Goal: Information Seeking & Learning: Learn about a topic

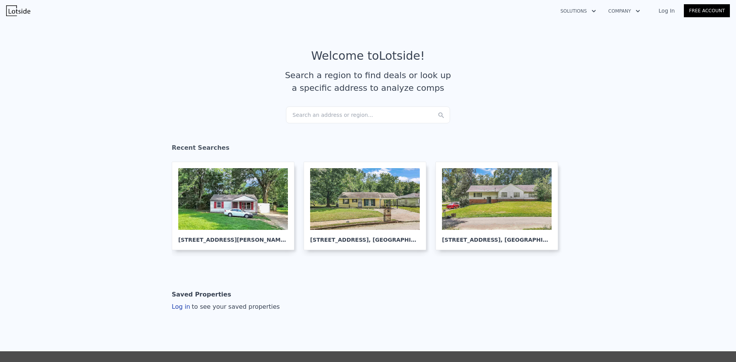
click at [350, 118] on div "Search an address or region..." at bounding box center [368, 115] width 164 height 17
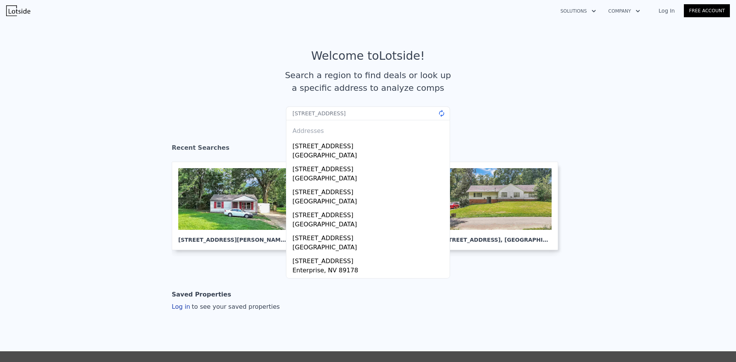
type input "[STREET_ADDRESS]"
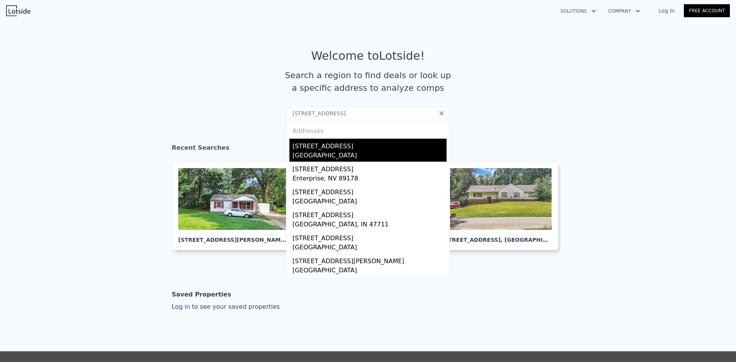
click at [301, 143] on div "[STREET_ADDRESS]" at bounding box center [370, 145] width 154 height 12
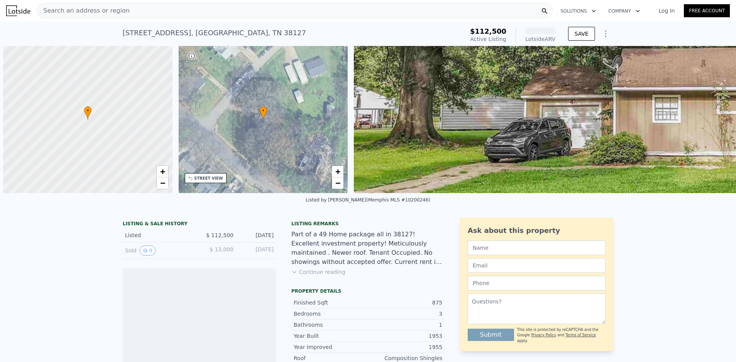
scroll to position [0, 3]
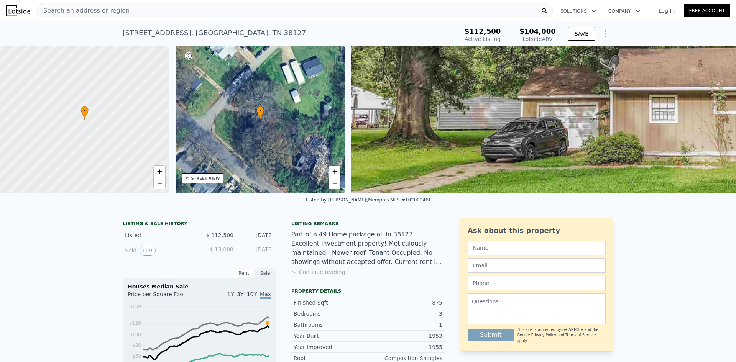
click at [298, 13] on div "Search an address or region" at bounding box center [295, 10] width 516 height 15
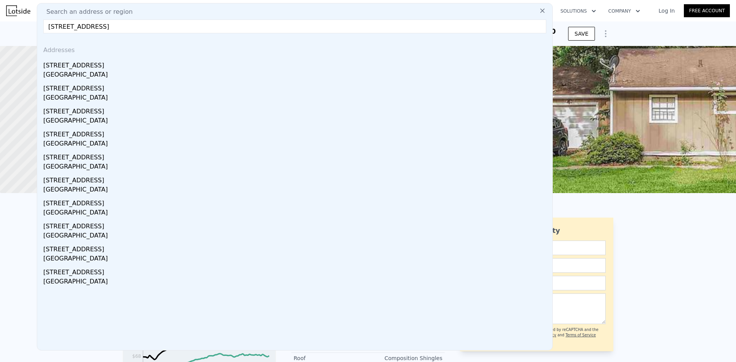
type input "[STREET_ADDRESS]"
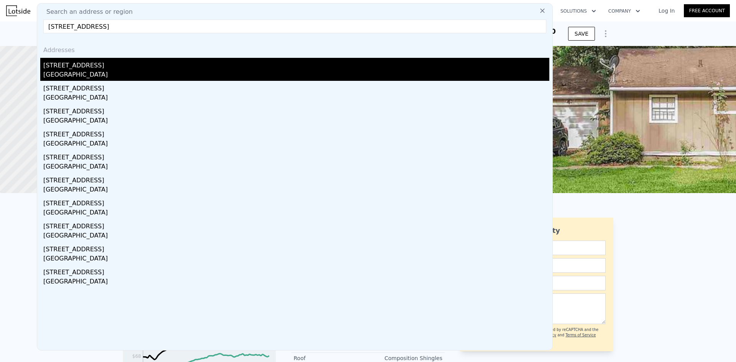
click at [163, 73] on div "[GEOGRAPHIC_DATA]" at bounding box center [296, 75] width 506 height 11
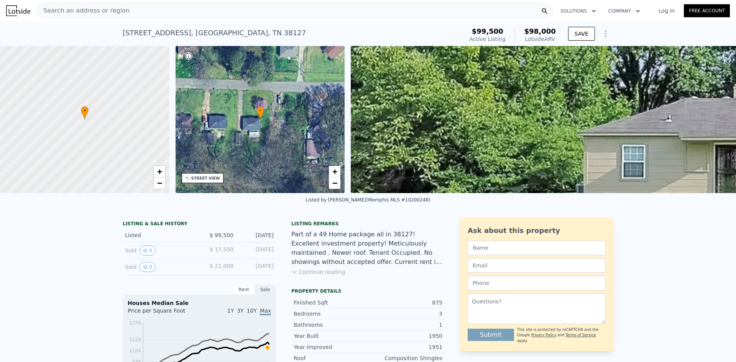
click at [165, 8] on div "Search an address or region" at bounding box center [295, 10] width 516 height 15
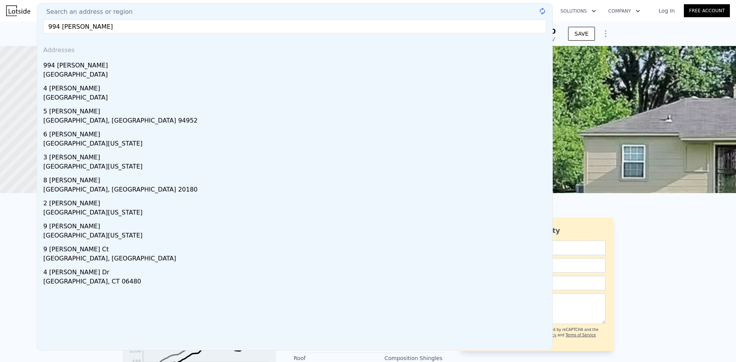
type input "994 [PERSON_NAME]"
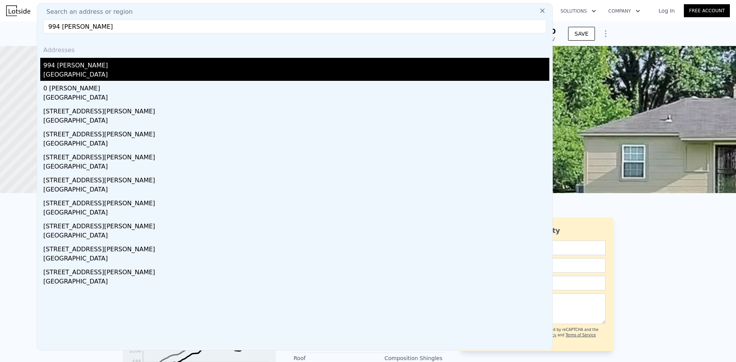
click at [140, 66] on div "994 [PERSON_NAME]" at bounding box center [296, 64] width 506 height 12
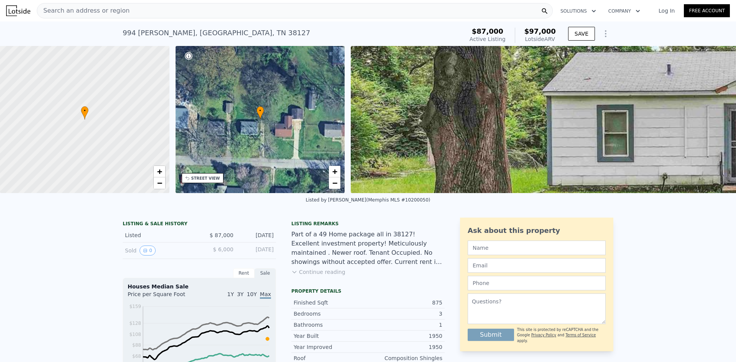
click at [130, 10] on div "Search an address or region" at bounding box center [295, 10] width 516 height 15
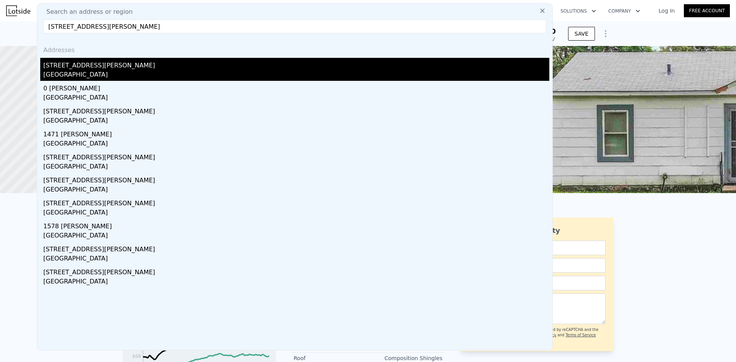
type input "[STREET_ADDRESS][PERSON_NAME]"
click at [86, 70] on div "[GEOGRAPHIC_DATA]" at bounding box center [296, 75] width 506 height 11
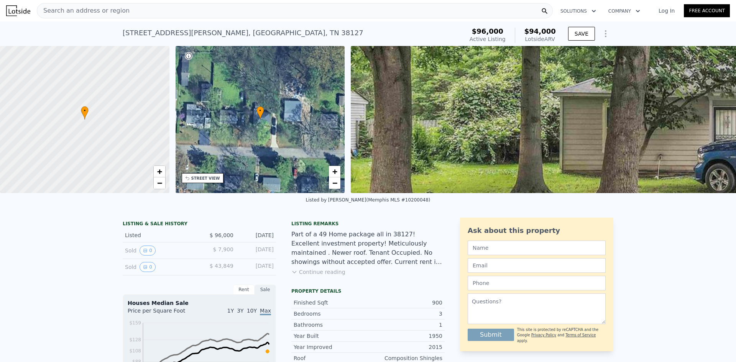
click at [269, 12] on div "Search an address or region" at bounding box center [295, 10] width 516 height 15
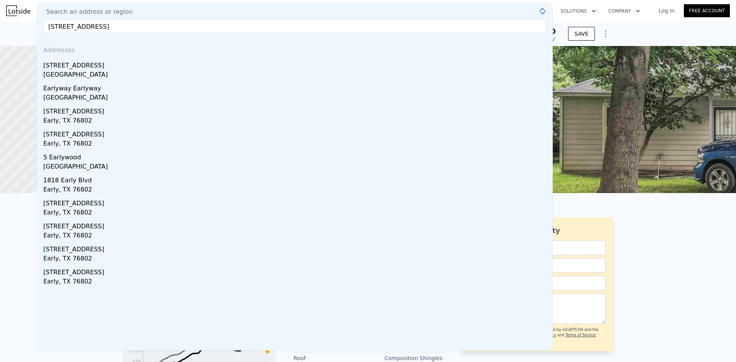
type input "3633 Early Stre"
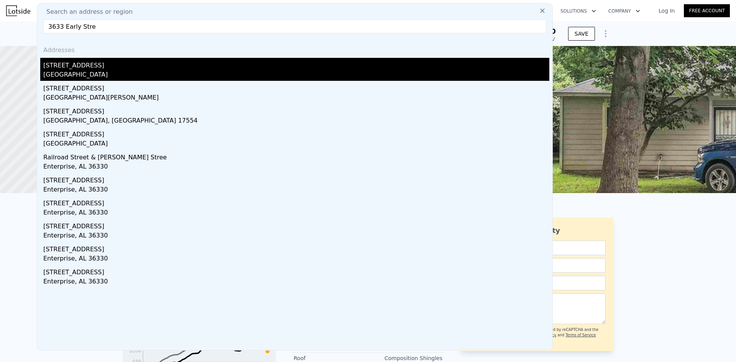
click at [233, 61] on div "[STREET_ADDRESS]" at bounding box center [296, 64] width 506 height 12
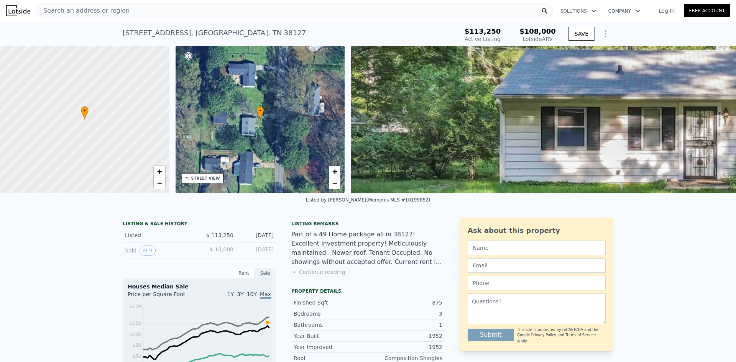
click at [237, 10] on div "Search an address or region" at bounding box center [295, 10] width 516 height 15
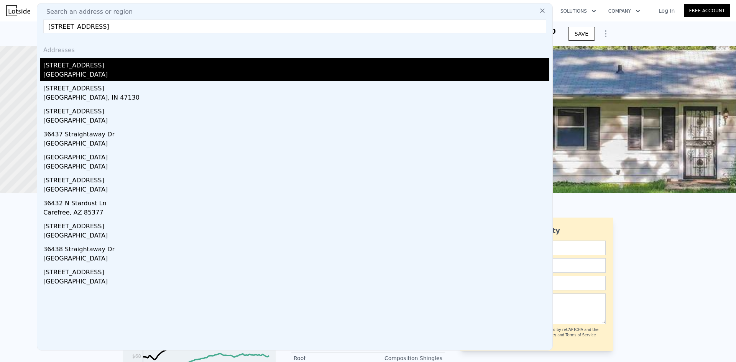
type input "[STREET_ADDRESS]"
click at [193, 62] on div "[STREET_ADDRESS]" at bounding box center [296, 64] width 506 height 12
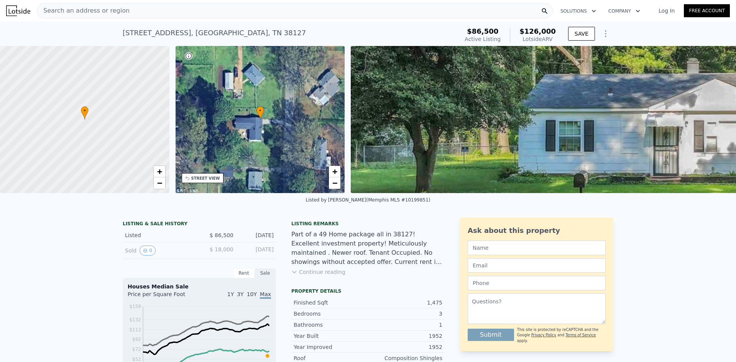
click at [300, 7] on div "Search an address or region" at bounding box center [295, 10] width 516 height 15
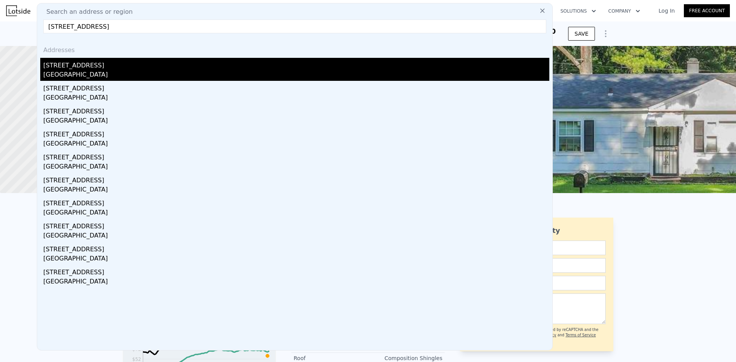
type input "[STREET_ADDRESS]"
click at [126, 74] on div "[GEOGRAPHIC_DATA]" at bounding box center [296, 75] width 506 height 11
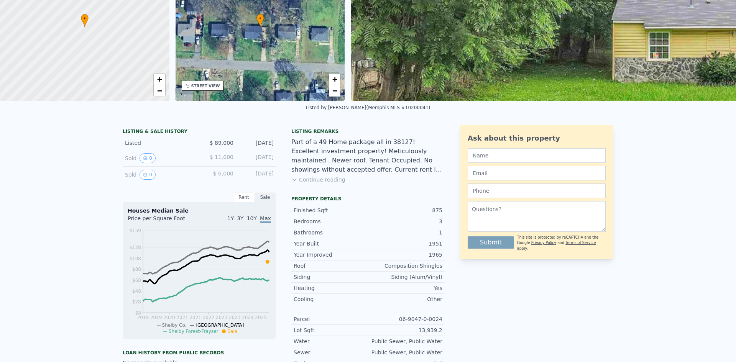
scroll to position [3, 0]
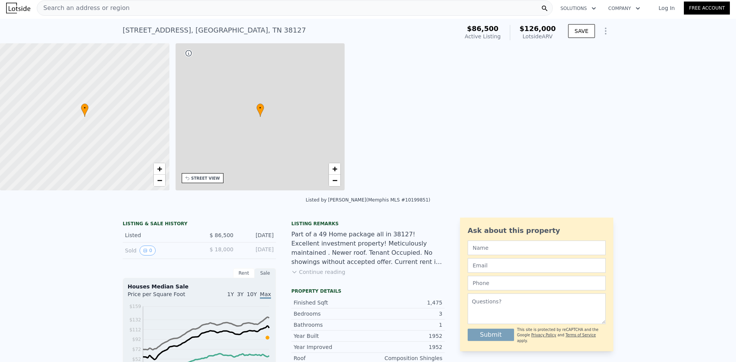
type input "1097"
type input "1929"
type input "8276.4"
type input "17424"
type input "$ 126,000"
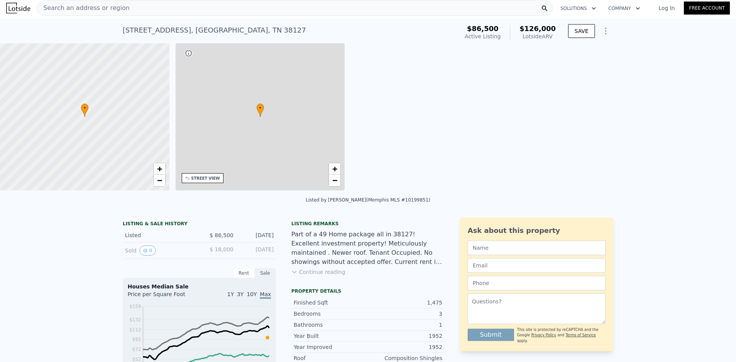
type input "$ 25,803"
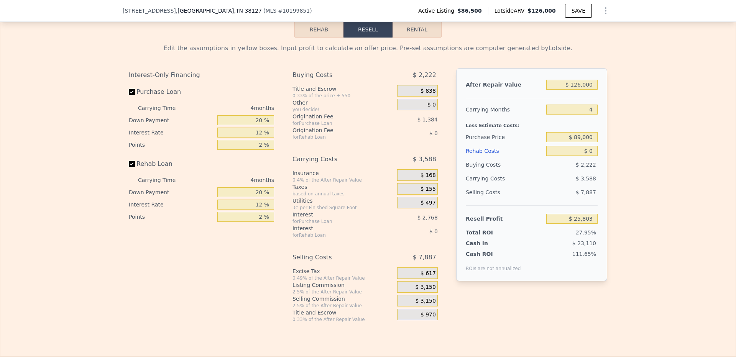
scroll to position [1213, 0]
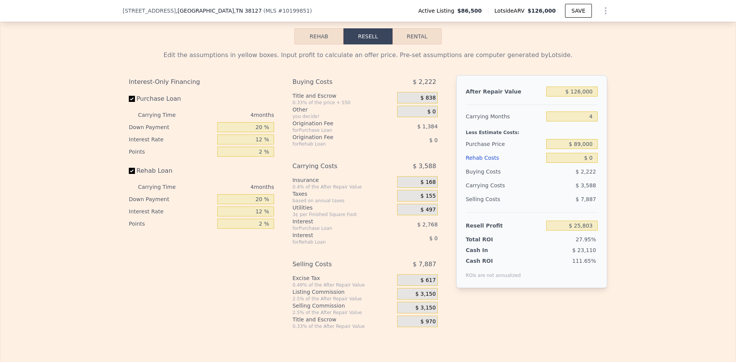
click at [425, 39] on button "Rental" at bounding box center [417, 36] width 49 height 16
select select "30"
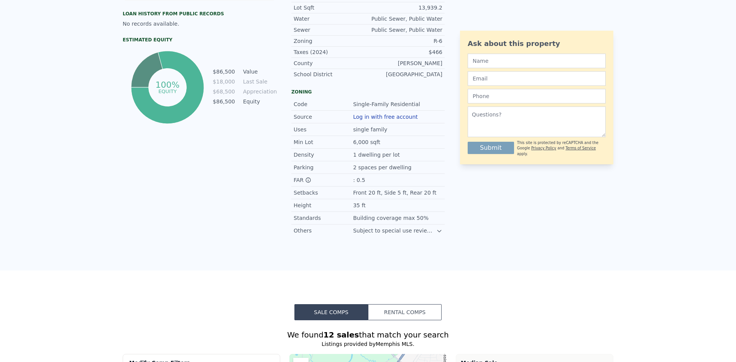
scroll to position [3, 0]
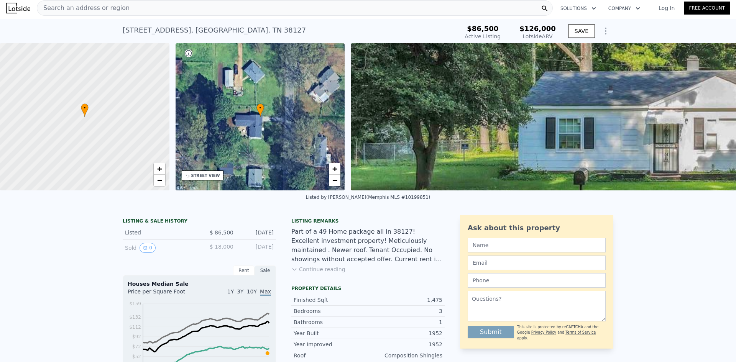
click at [249, 8] on div "Search an address or region" at bounding box center [295, 7] width 516 height 15
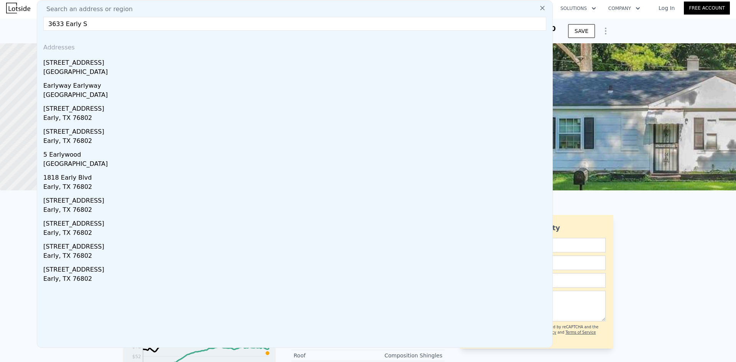
type input "[STREET_ADDRESS]"
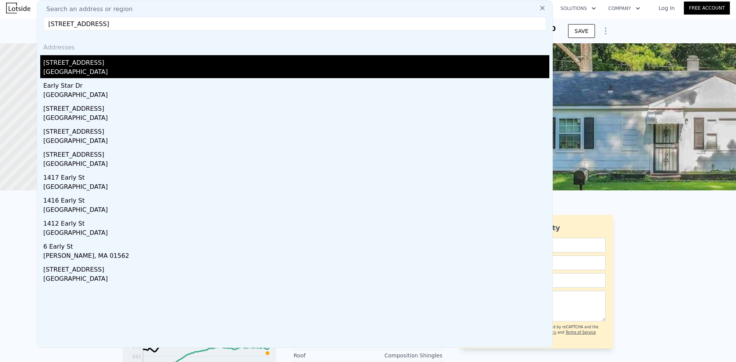
click at [223, 61] on div "[STREET_ADDRESS]" at bounding box center [296, 61] width 506 height 12
type input "875"
type input "1225"
type input "20037.600000000002"
checkbox input "false"
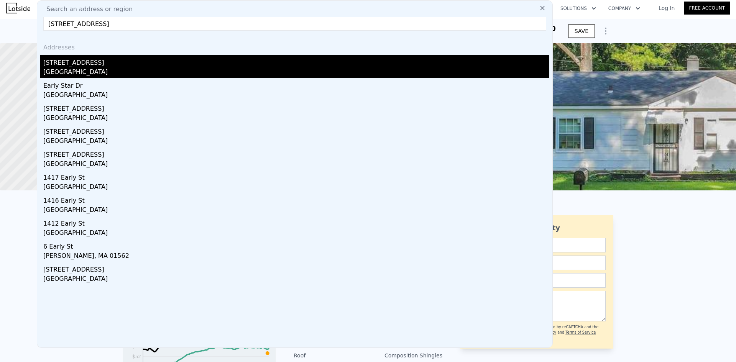
checkbox input "false"
type input "$ 950"
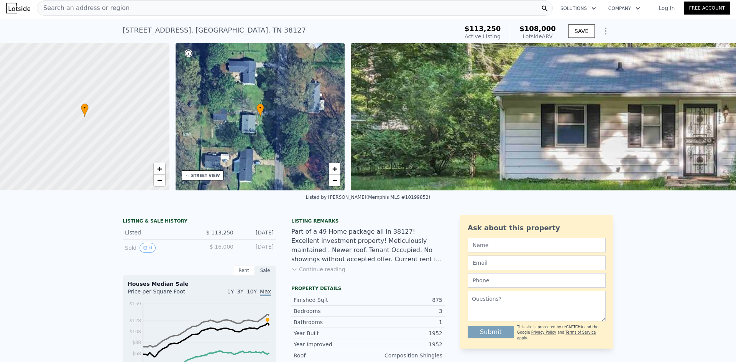
click at [314, 8] on div "Search an address or region" at bounding box center [295, 7] width 516 height 15
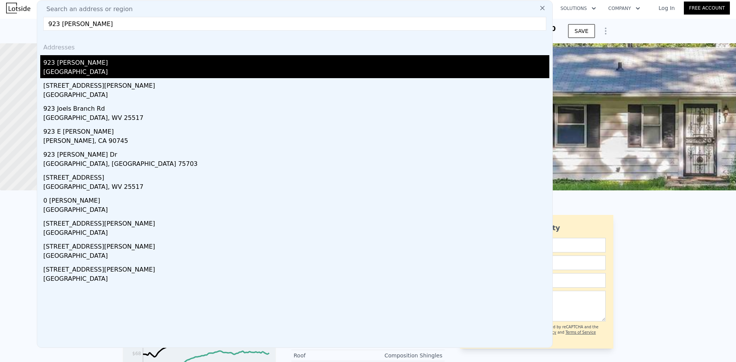
type input "923 [PERSON_NAME]"
click at [269, 56] on div "923 [PERSON_NAME]" at bounding box center [296, 61] width 506 height 12
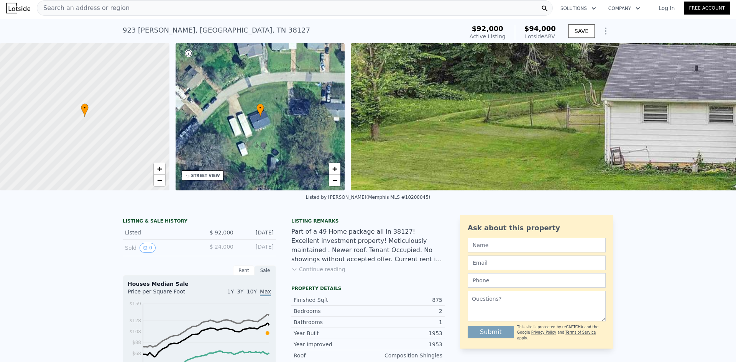
click at [293, 4] on div "Search an address or region" at bounding box center [295, 7] width 516 height 15
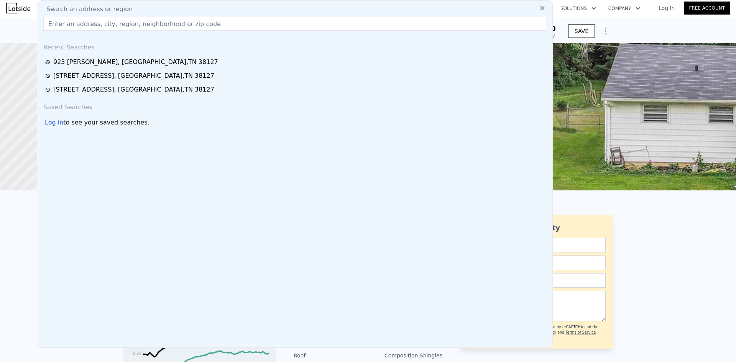
click at [293, 5] on div "Search an address or region" at bounding box center [294, 9] width 509 height 9
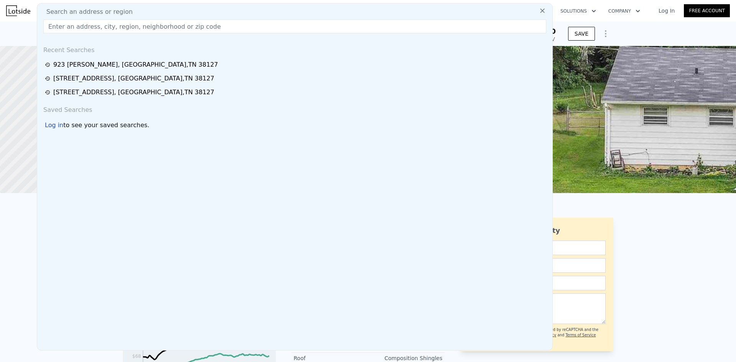
click at [190, 26] on input "text" at bounding box center [294, 27] width 503 height 14
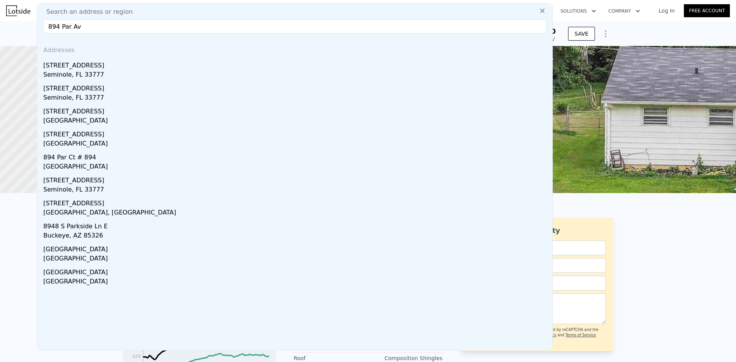
type input "[GEOGRAPHIC_DATA]"
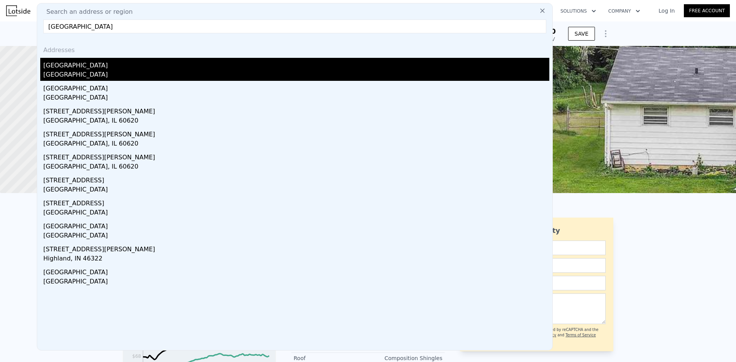
click at [266, 61] on div "[GEOGRAPHIC_DATA]" at bounding box center [296, 64] width 506 height 12
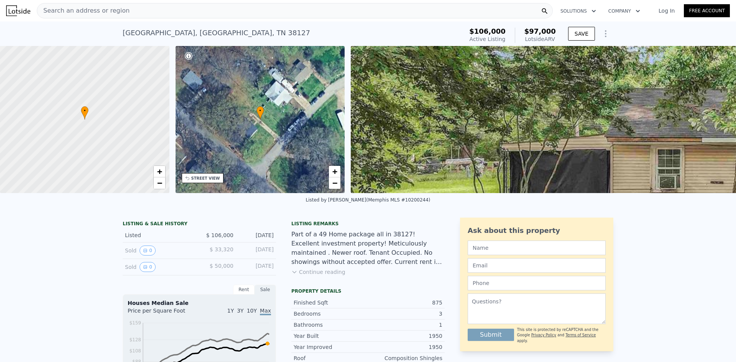
click at [227, 14] on div "Search an address or region" at bounding box center [295, 10] width 516 height 15
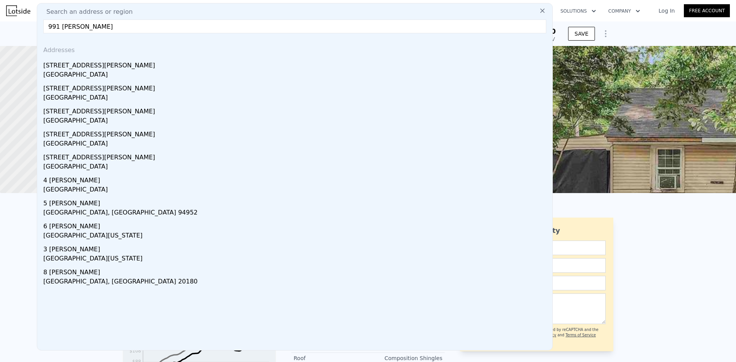
type input "[STREET_ADDRESS][PERSON_NAME]"
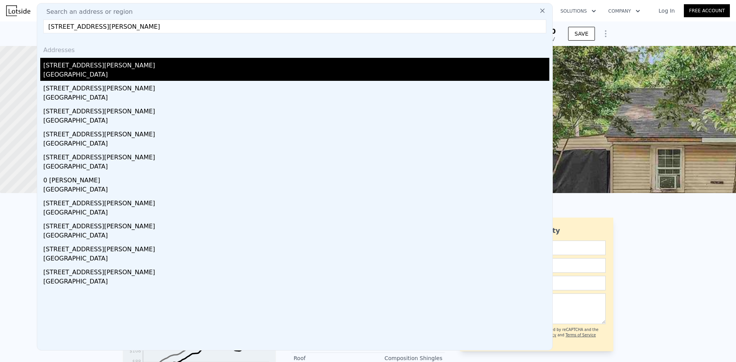
click at [168, 73] on div "[GEOGRAPHIC_DATA]" at bounding box center [296, 75] width 506 height 11
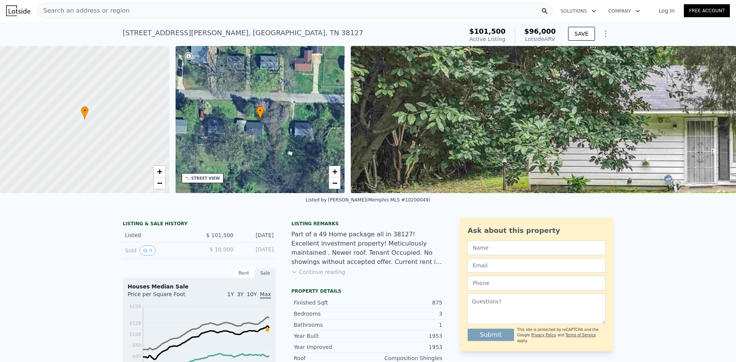
click at [286, 15] on div "Search an address or region" at bounding box center [295, 10] width 516 height 15
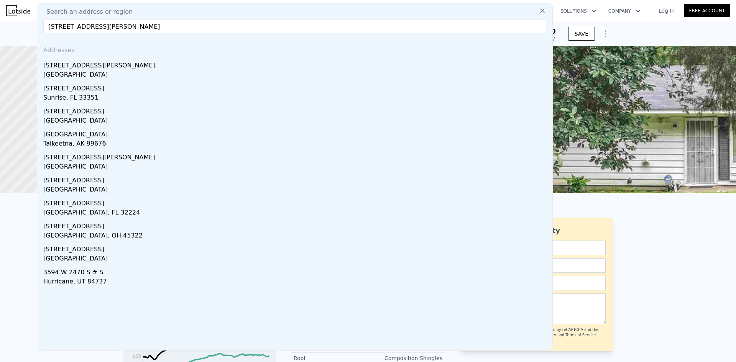
type input "[STREET_ADDRESS][PERSON_NAME]"
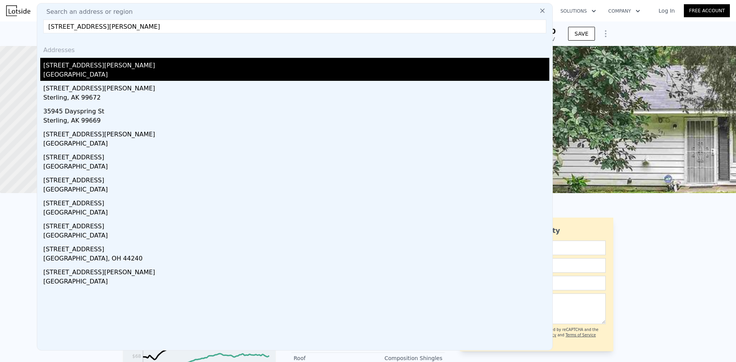
click at [346, 74] on div "[GEOGRAPHIC_DATA]" at bounding box center [296, 75] width 506 height 11
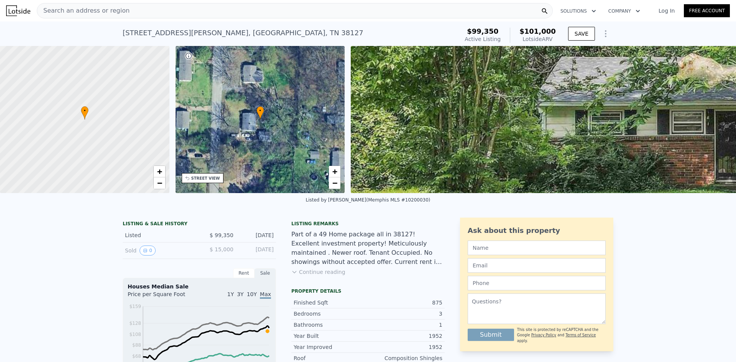
click at [286, 8] on div "Search an address or region" at bounding box center [295, 10] width 516 height 15
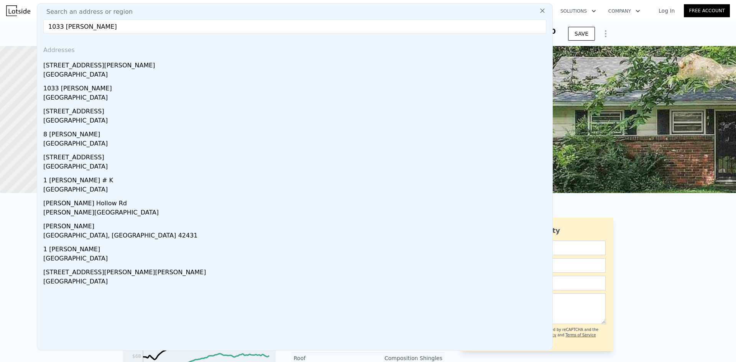
type input "1033 [PERSON_NAME]"
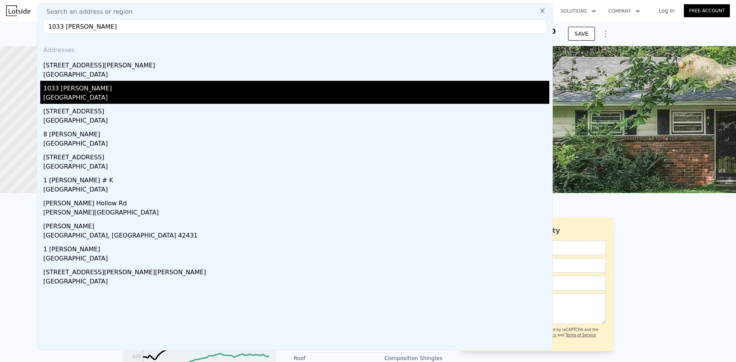
click at [214, 82] on div "1033 [PERSON_NAME]" at bounding box center [296, 87] width 506 height 12
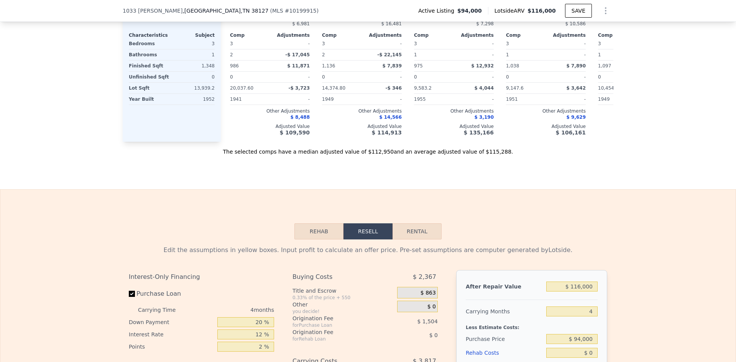
scroll to position [952, 0]
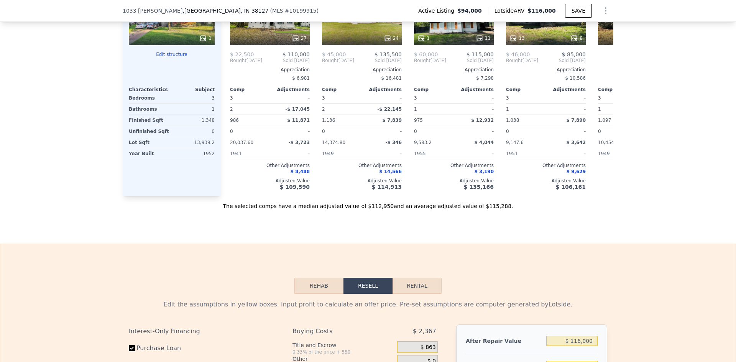
click at [409, 282] on button "Rental" at bounding box center [417, 286] width 49 height 16
select select "30"
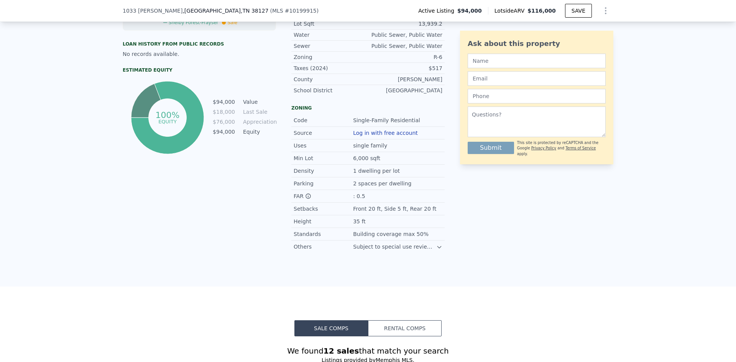
scroll to position [0, 0]
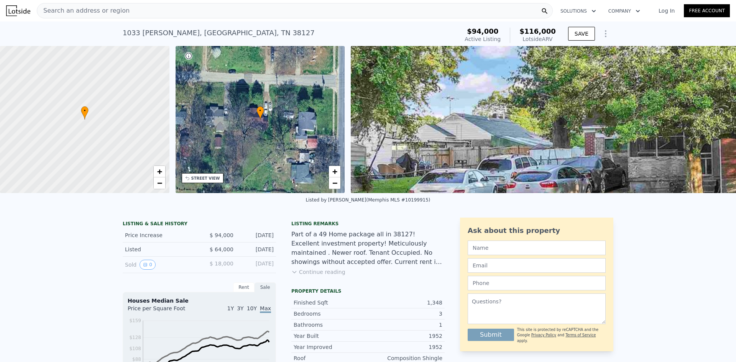
click at [333, 10] on div "Search an address or region" at bounding box center [295, 10] width 516 height 15
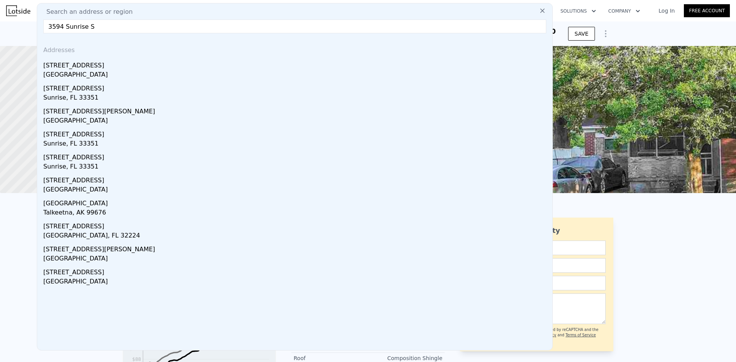
type input "[STREET_ADDRESS]"
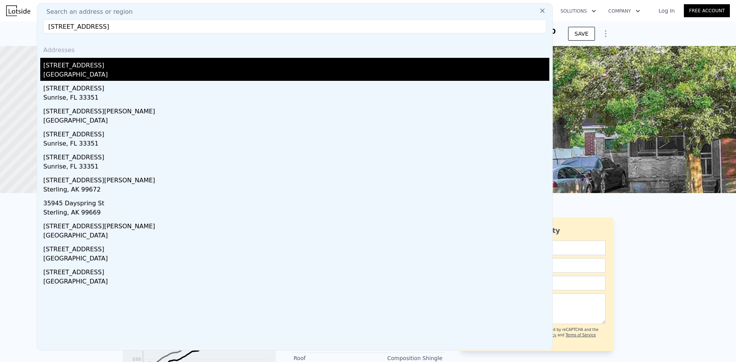
click at [313, 74] on div "[GEOGRAPHIC_DATA]" at bounding box center [296, 75] width 506 height 11
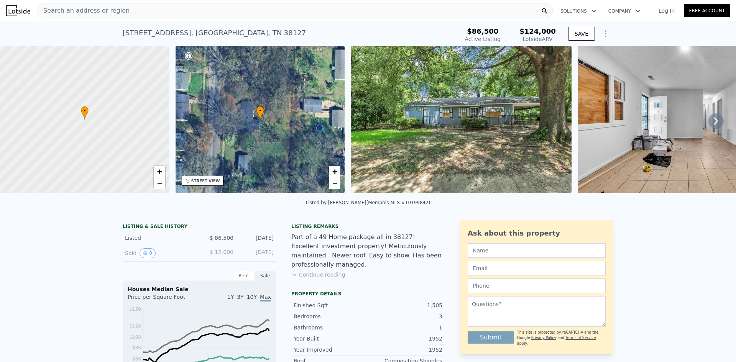
click at [253, 12] on div "Search an address or region" at bounding box center [295, 10] width 516 height 15
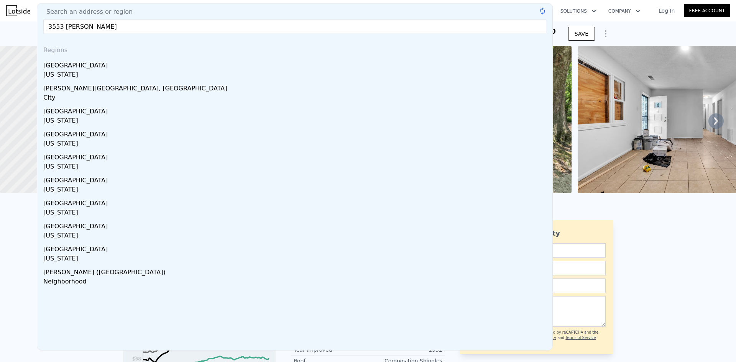
type input "[STREET_ADDRESS][PERSON_NAME]"
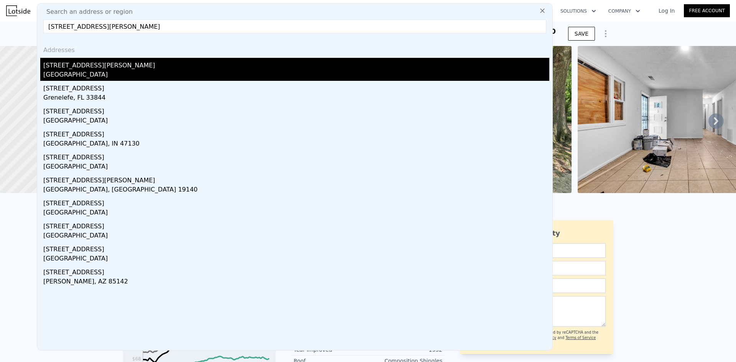
click at [185, 74] on div "[GEOGRAPHIC_DATA]" at bounding box center [296, 75] width 506 height 11
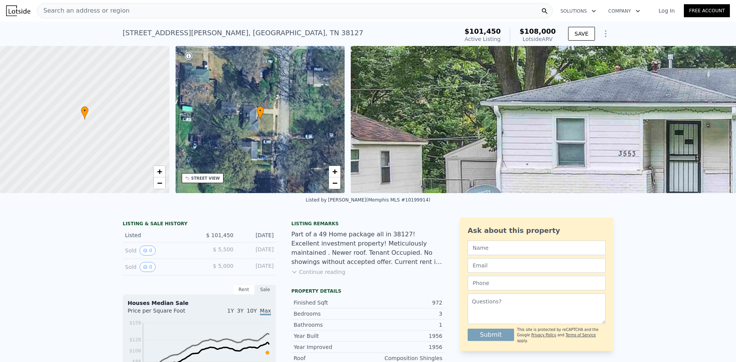
click at [357, 5] on div "Search an address or region" at bounding box center [295, 10] width 516 height 15
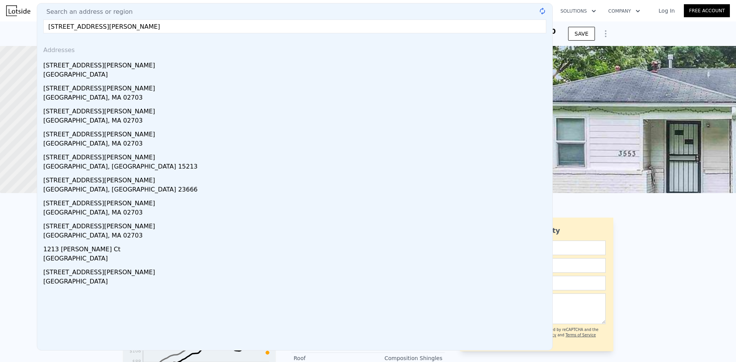
type input "[STREET_ADDRESS][PERSON_NAME]"
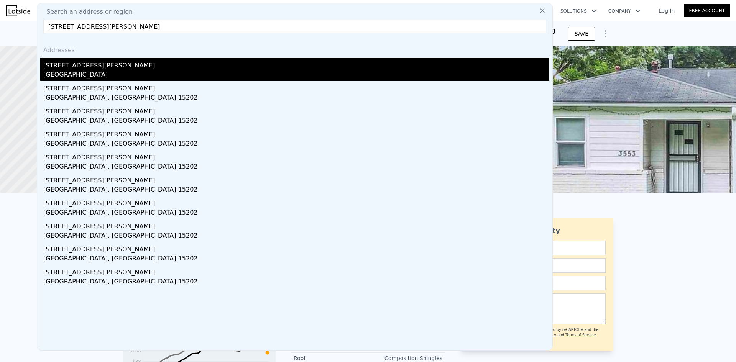
click at [270, 65] on div "[STREET_ADDRESS][PERSON_NAME]" at bounding box center [296, 64] width 506 height 12
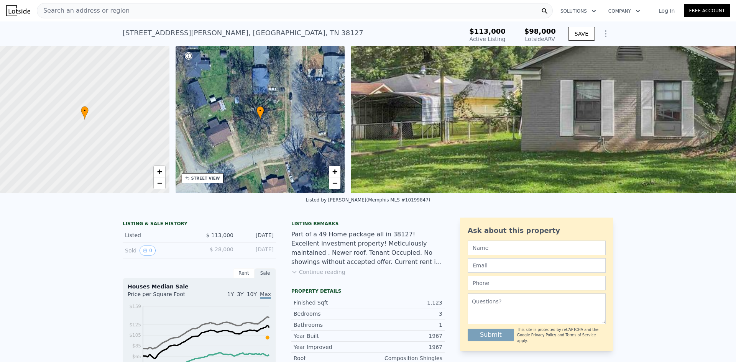
click at [325, 8] on div "Search an address or region" at bounding box center [295, 10] width 516 height 15
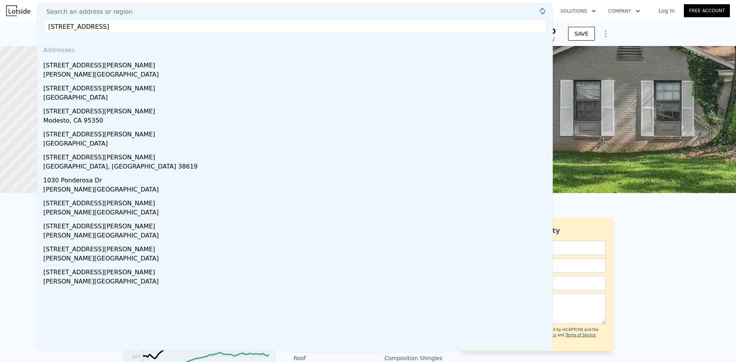
type input "[STREET_ADDRESS][PERSON_NAME]"
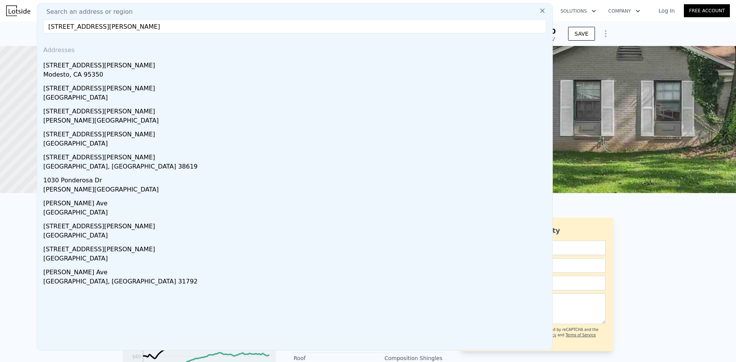
click at [244, 85] on div "[STREET_ADDRESS][PERSON_NAME]" at bounding box center [296, 87] width 506 height 12
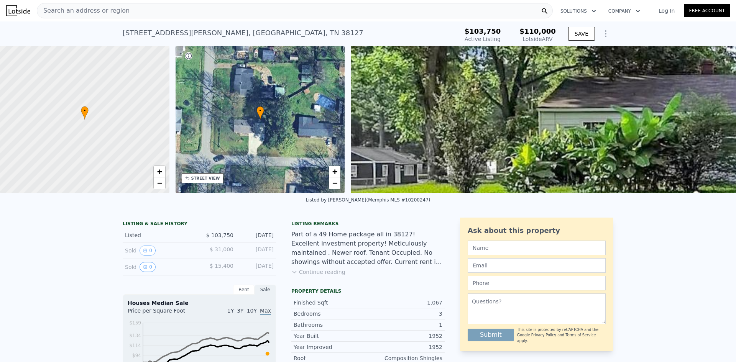
click at [239, 8] on div "Search an address or region" at bounding box center [295, 10] width 516 height 15
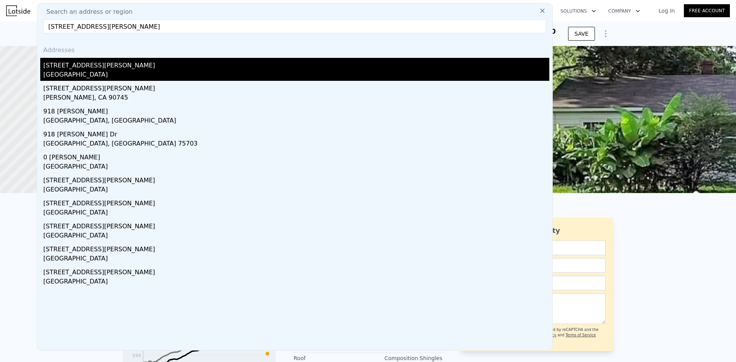
type input "[STREET_ADDRESS][PERSON_NAME]"
click at [190, 72] on div "[GEOGRAPHIC_DATA]" at bounding box center [296, 75] width 506 height 11
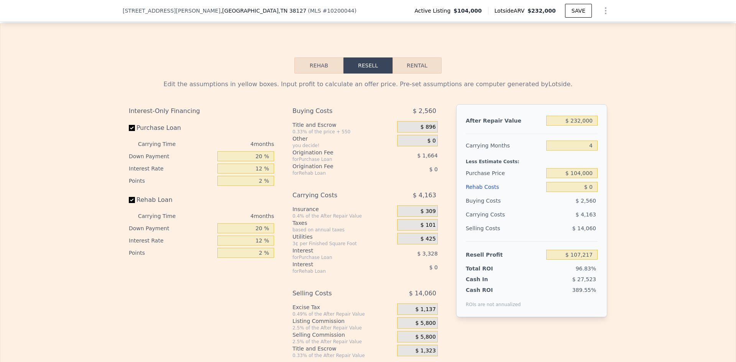
scroll to position [1197, 0]
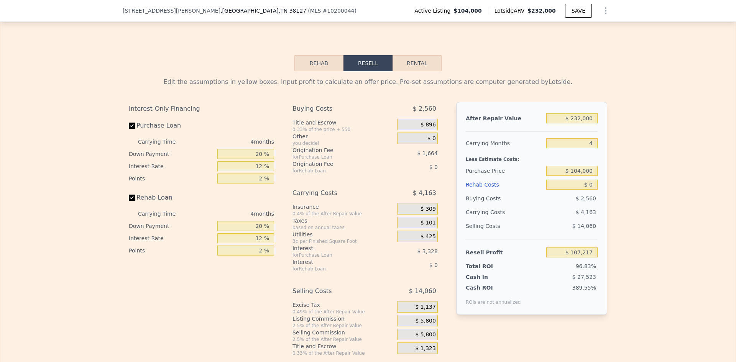
click at [421, 66] on button "Rental" at bounding box center [417, 63] width 49 height 16
select select "30"
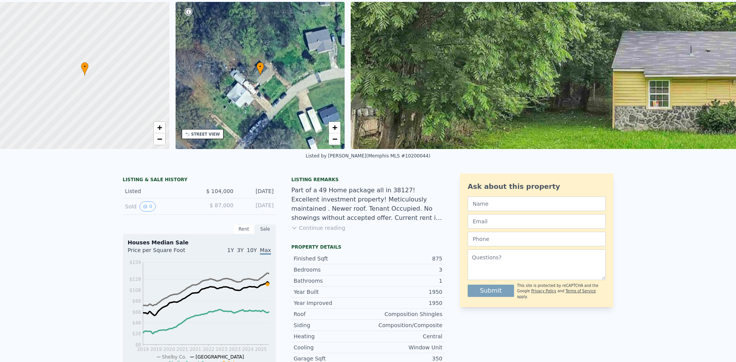
scroll to position [3, 0]
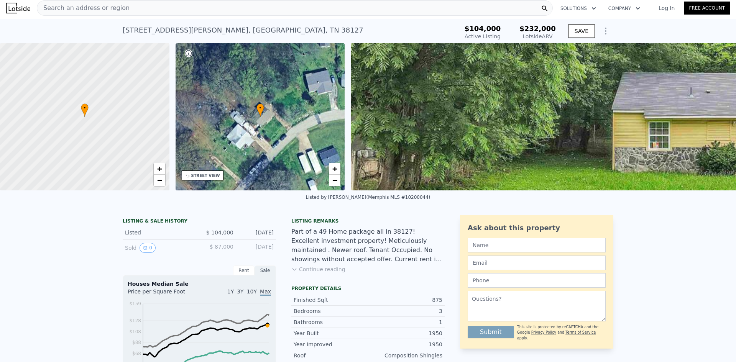
click at [280, 9] on div "Search an address or region" at bounding box center [295, 7] width 516 height 15
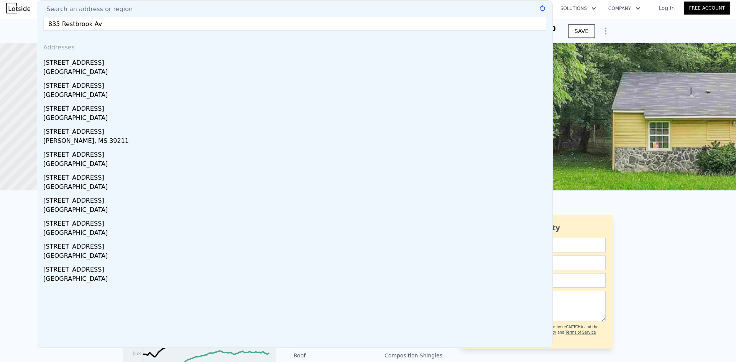
type input "[STREET_ADDRESS]"
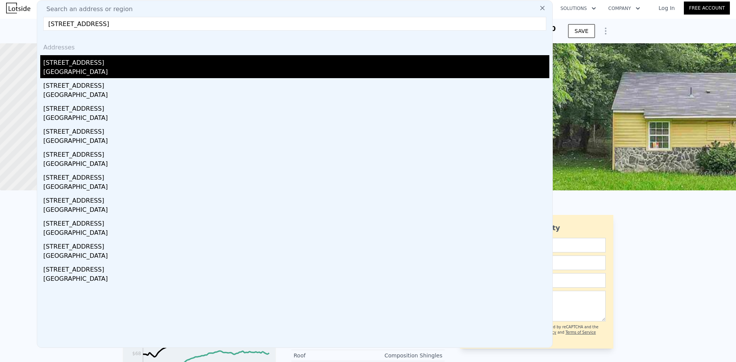
click at [128, 69] on div "[GEOGRAPHIC_DATA]" at bounding box center [296, 73] width 506 height 11
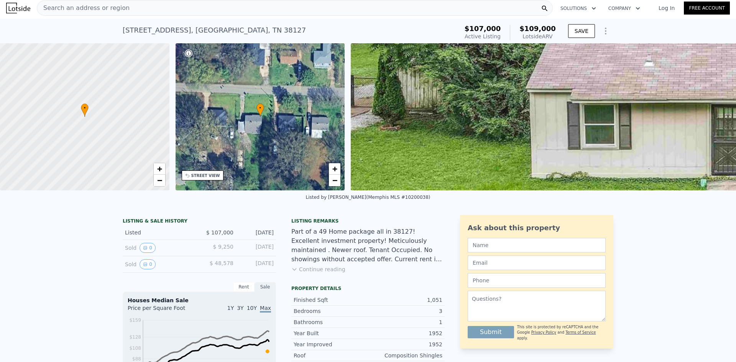
click at [199, 3] on div "Search an address or region" at bounding box center [295, 7] width 516 height 15
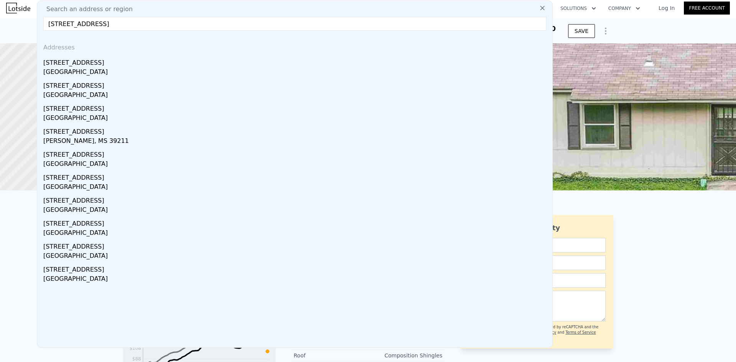
type input "[STREET_ADDRESS]"
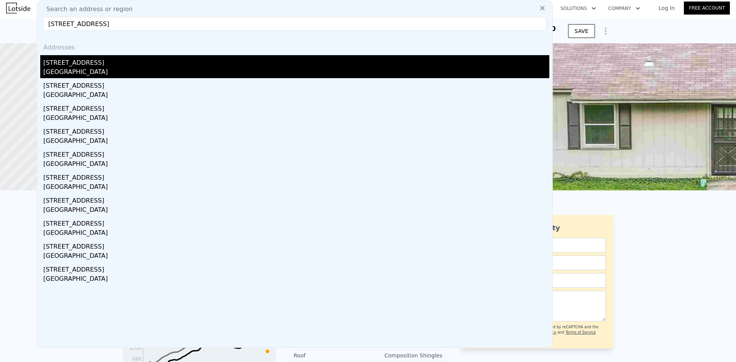
click at [349, 59] on div "[STREET_ADDRESS]" at bounding box center [296, 61] width 506 height 12
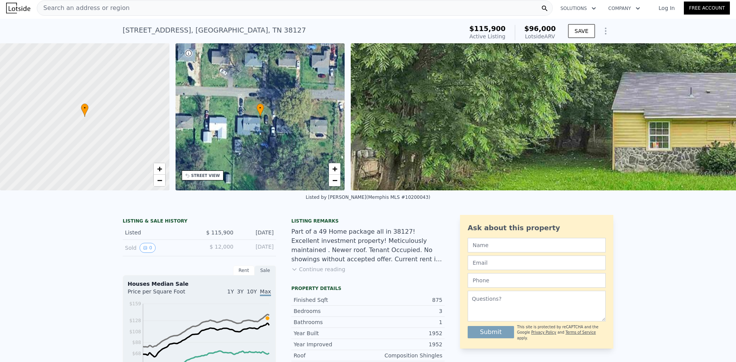
click at [176, 4] on div "Search an address or region" at bounding box center [295, 7] width 516 height 15
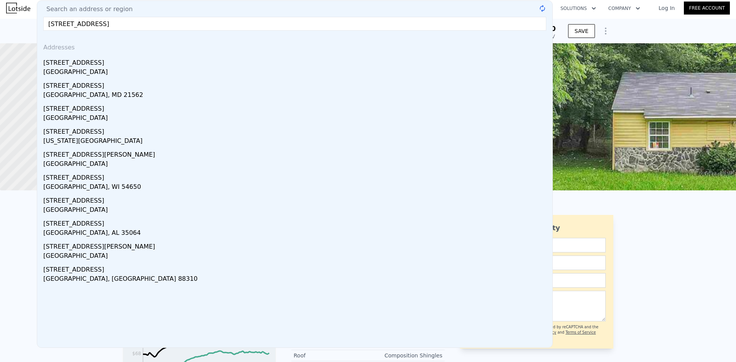
type input "[STREET_ADDRESS]"
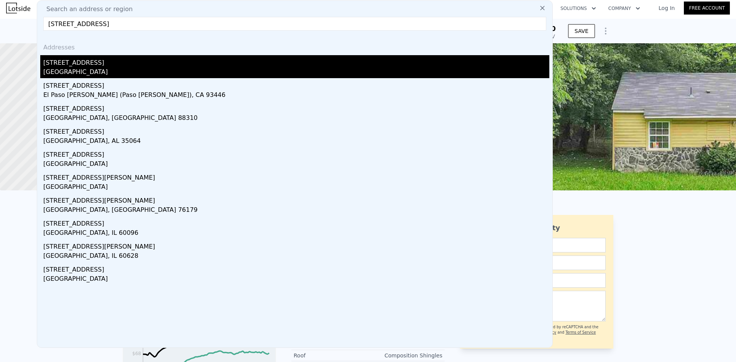
click at [211, 68] on div "[GEOGRAPHIC_DATA]" at bounding box center [296, 73] width 506 height 11
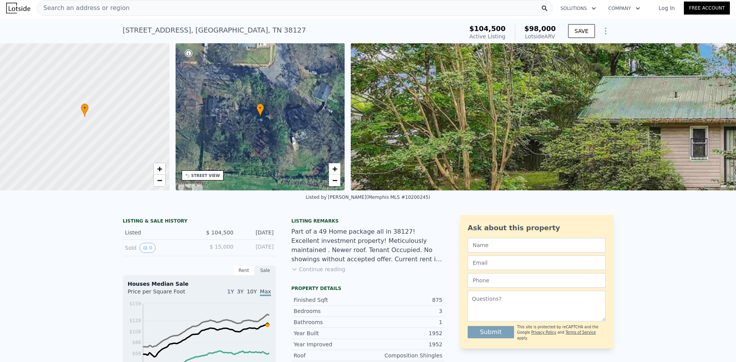
click at [394, 2] on div "Search an address or region" at bounding box center [295, 7] width 516 height 15
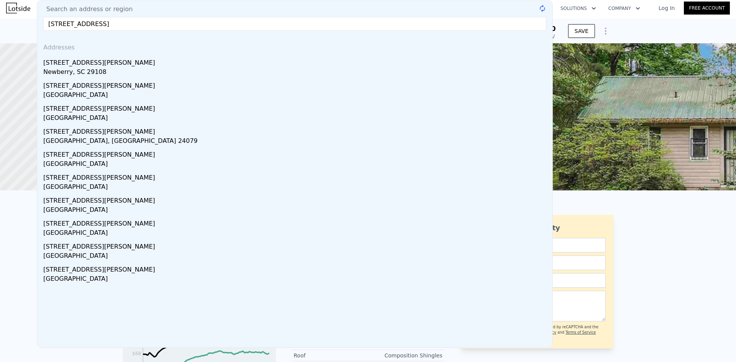
type input "[STREET_ADDRESS][PERSON_NAME]"
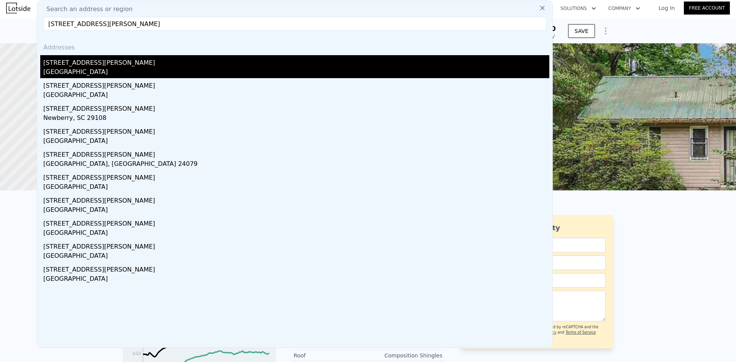
click at [203, 74] on div "[GEOGRAPHIC_DATA]" at bounding box center [296, 73] width 506 height 11
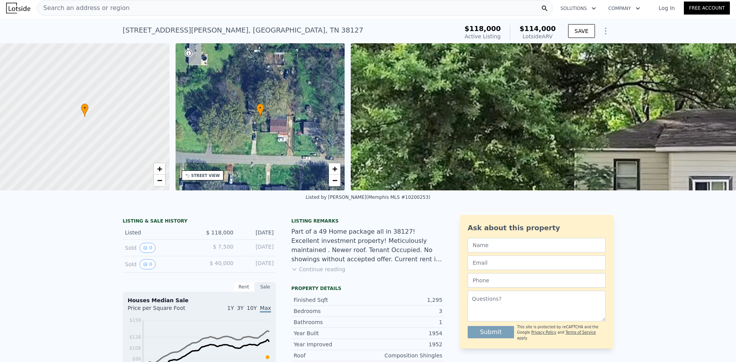
click at [277, 4] on div "Search an address or region" at bounding box center [295, 7] width 516 height 15
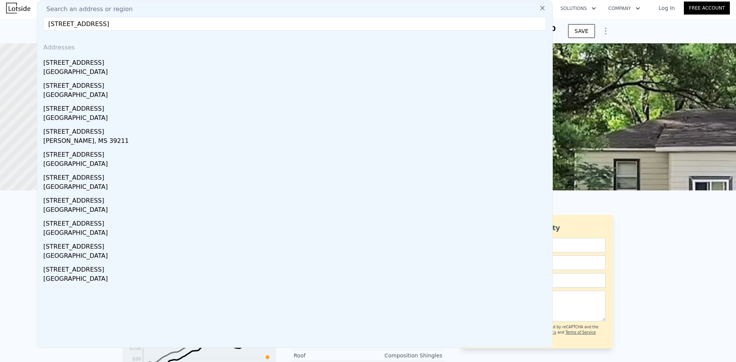
type input "[STREET_ADDRESS]"
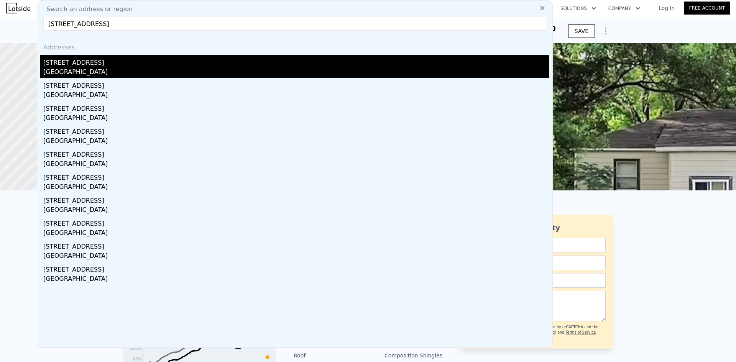
click at [116, 58] on div "[STREET_ADDRESS]" at bounding box center [296, 61] width 506 height 12
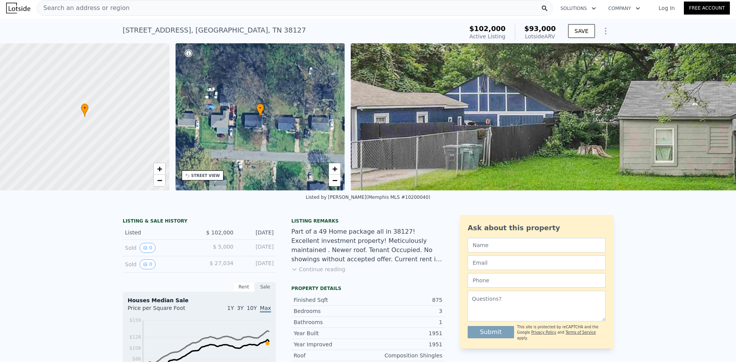
click at [242, 7] on div "Search an address or region" at bounding box center [295, 7] width 516 height 15
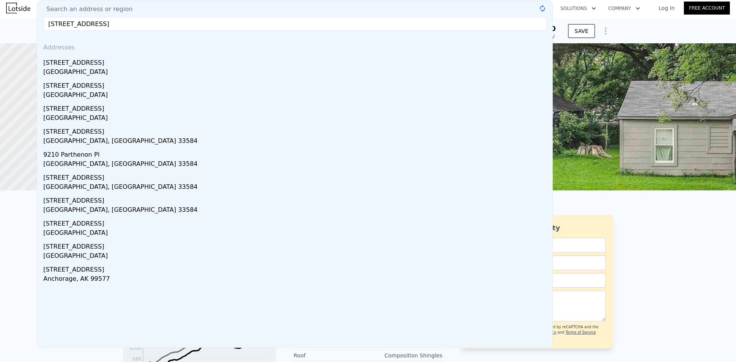
type input "[STREET_ADDRESS]"
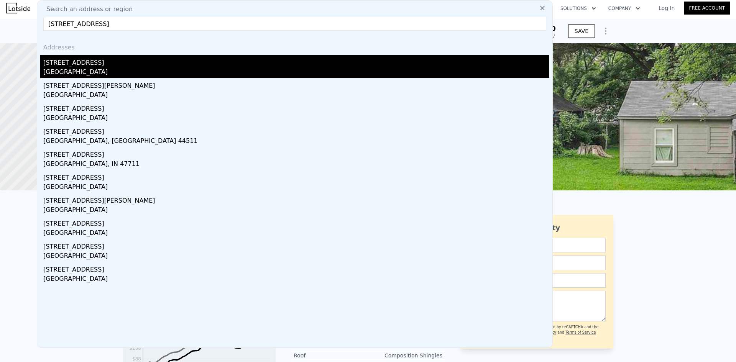
click at [161, 65] on div "[STREET_ADDRESS]" at bounding box center [296, 61] width 506 height 12
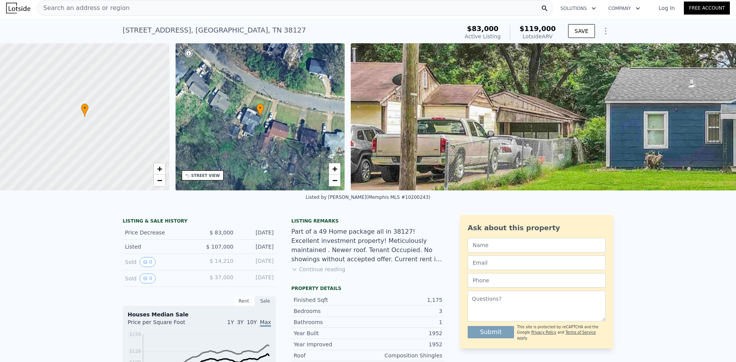
click at [251, 11] on div "Search an address or region" at bounding box center [295, 7] width 516 height 15
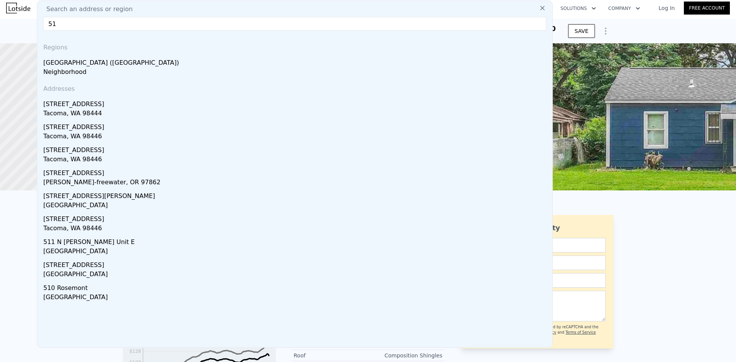
type input "5"
